Goal: Navigation & Orientation: Find specific page/section

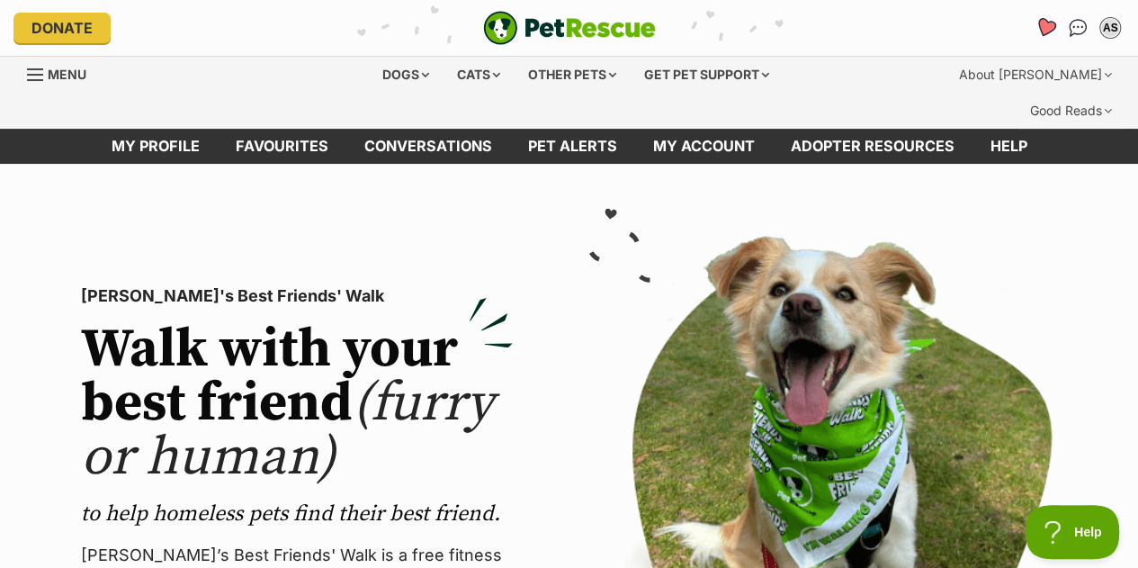
click at [1040, 28] on icon "Favourites" at bounding box center [1046, 27] width 22 height 21
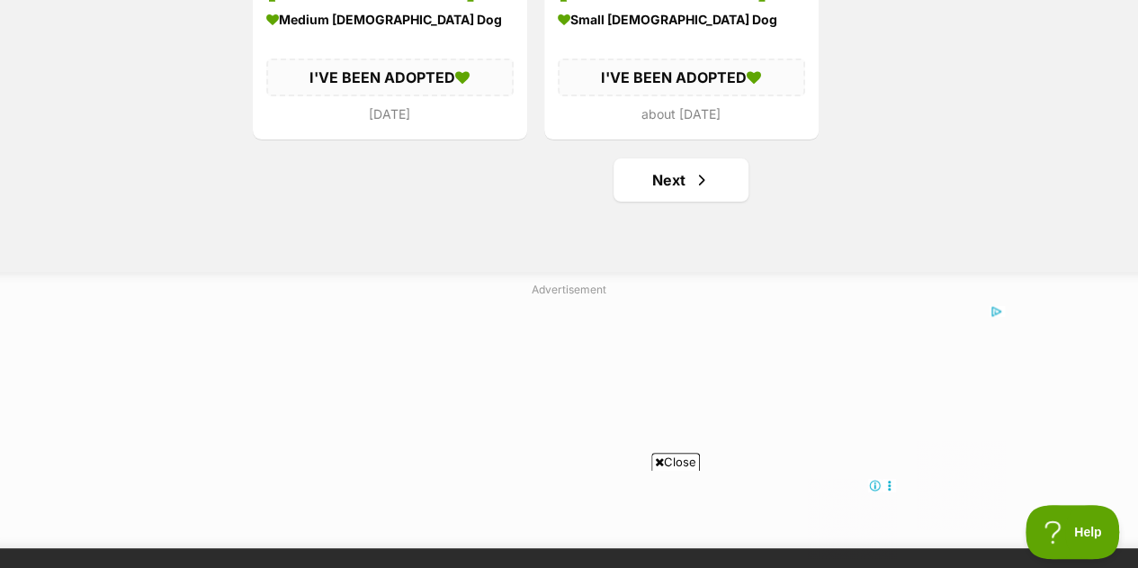
scroll to position [3560, 0]
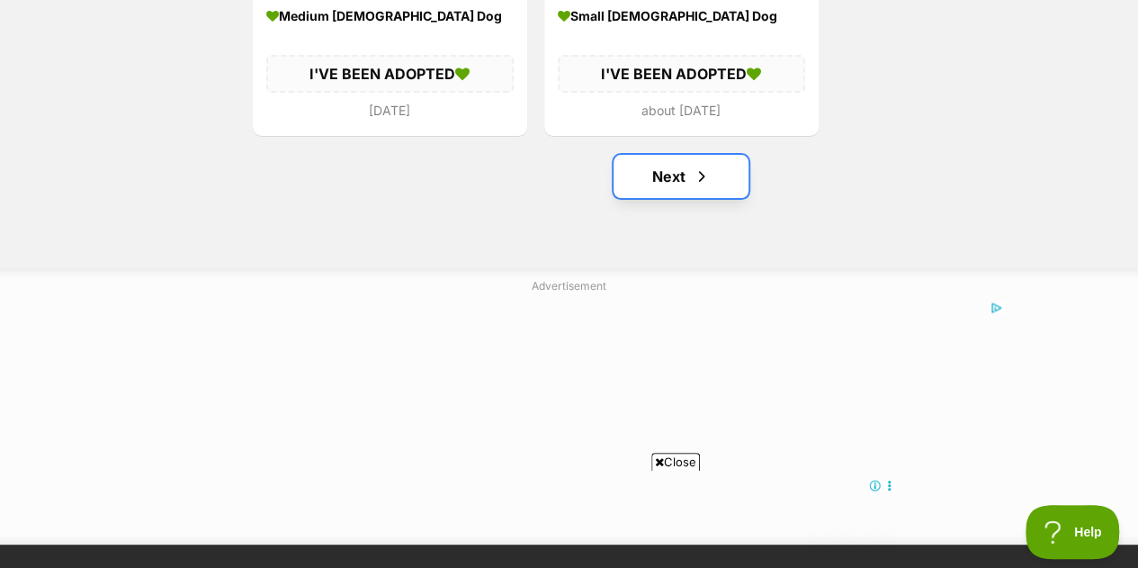
click at [698, 166] on span "Next page" at bounding box center [702, 177] width 18 height 22
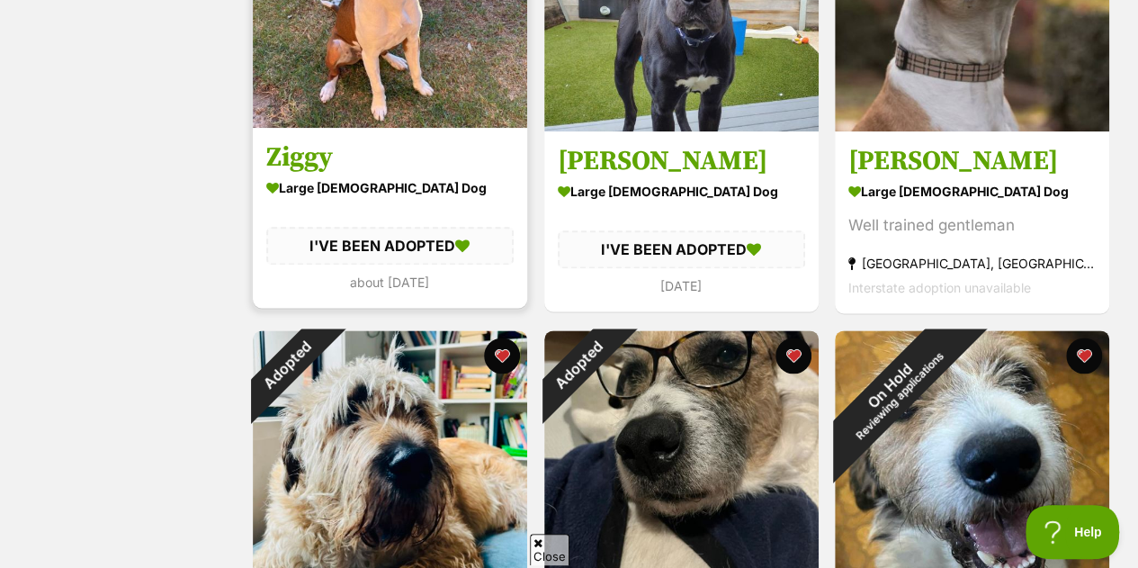
scroll to position [1118, 0]
